Goal: Navigation & Orientation: Understand site structure

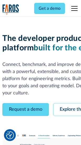
scroll to position [30, 0]
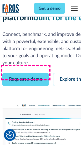
click at [26, 73] on link "Request a demo" at bounding box center [25, 79] width 47 height 13
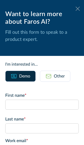
click at [76, 9] on icon at bounding box center [78, 9] width 4 height 4
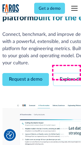
click at [69, 73] on link "Explore the platform" at bounding box center [81, 79] width 56 height 13
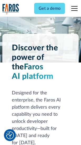
scroll to position [4015, 0]
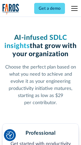
scroll to position [835, 0]
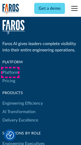
click at [10, 72] on link "Platform" at bounding box center [10, 72] width 16 height 8
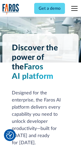
scroll to position [4184, 0]
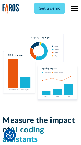
scroll to position [3290, 0]
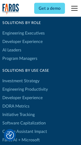
click at [16, 102] on link "DORA Metrics" at bounding box center [15, 106] width 27 height 8
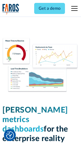
scroll to position [2333, 0]
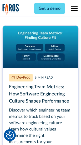
scroll to position [2398, 0]
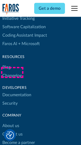
click at [12, 72] on link "Changelog" at bounding box center [12, 75] width 20 height 8
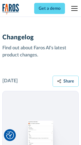
scroll to position [6463, 0]
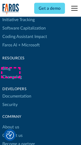
click at [11, 123] on link "About us" at bounding box center [10, 127] width 17 height 8
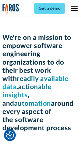
scroll to position [1823, 0]
